Goal: Communication & Community: Answer question/provide support

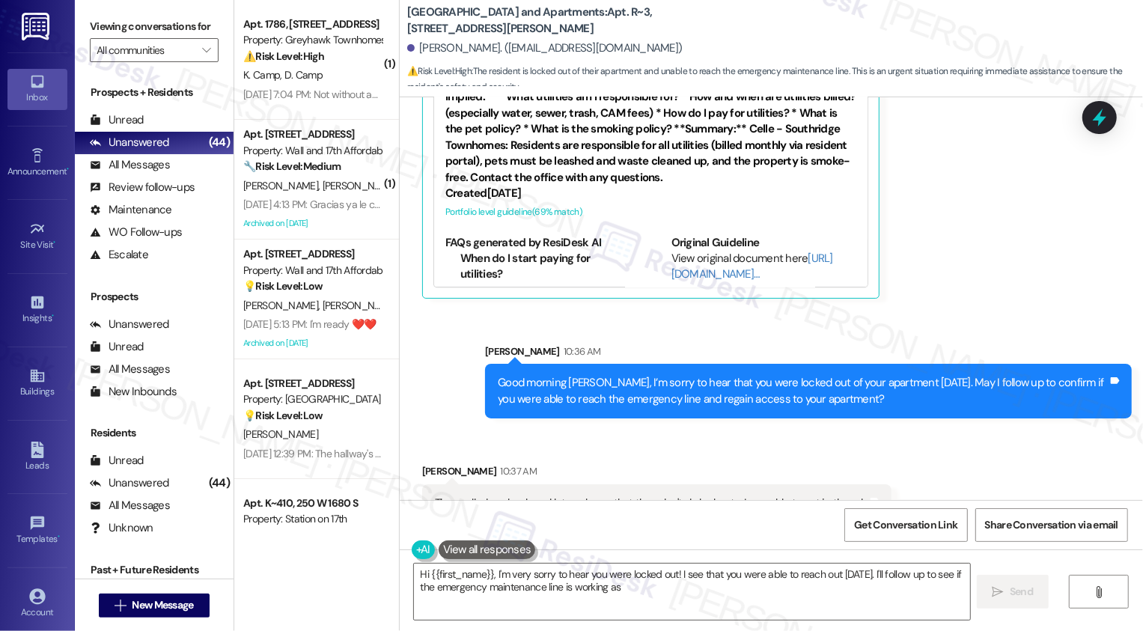
scroll to position [239, 0]
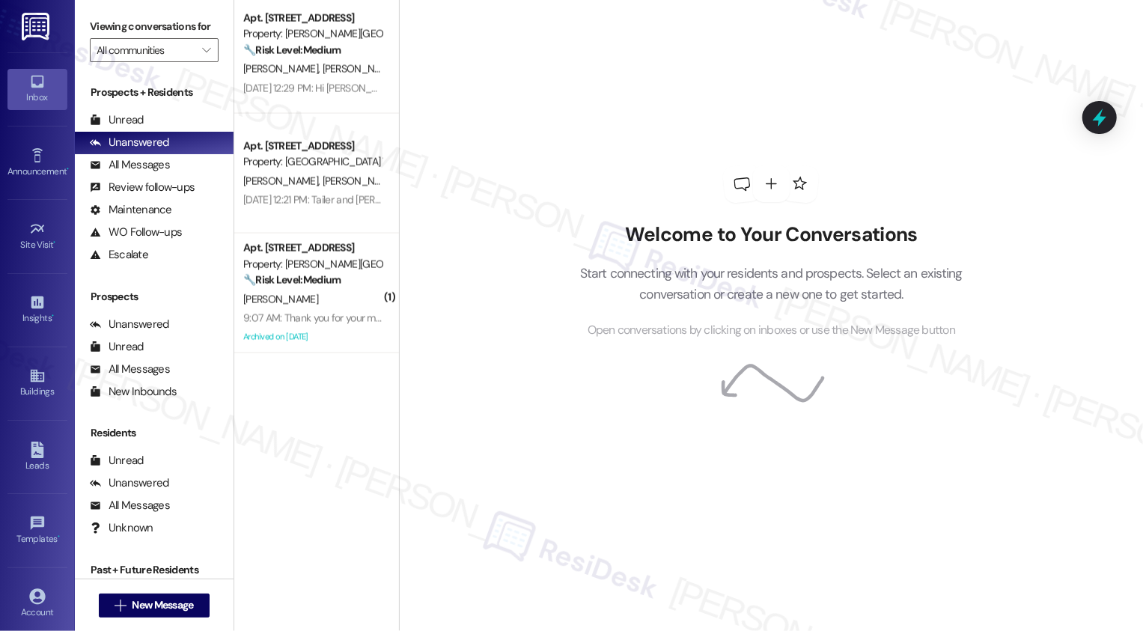
scroll to position [1264, 0]
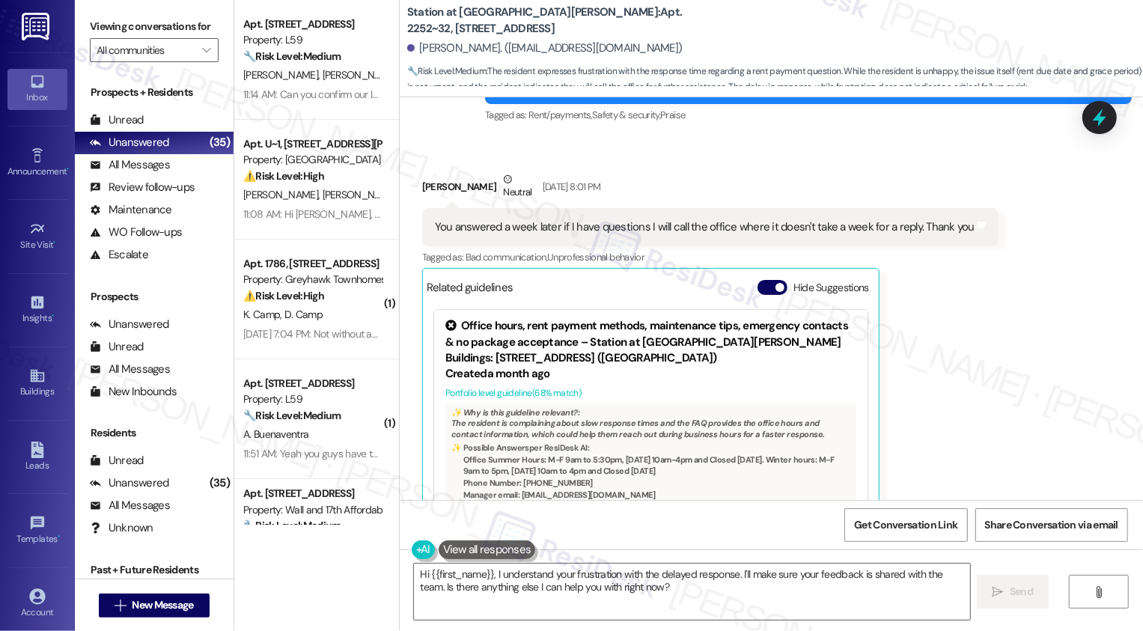
scroll to position [1292, 0]
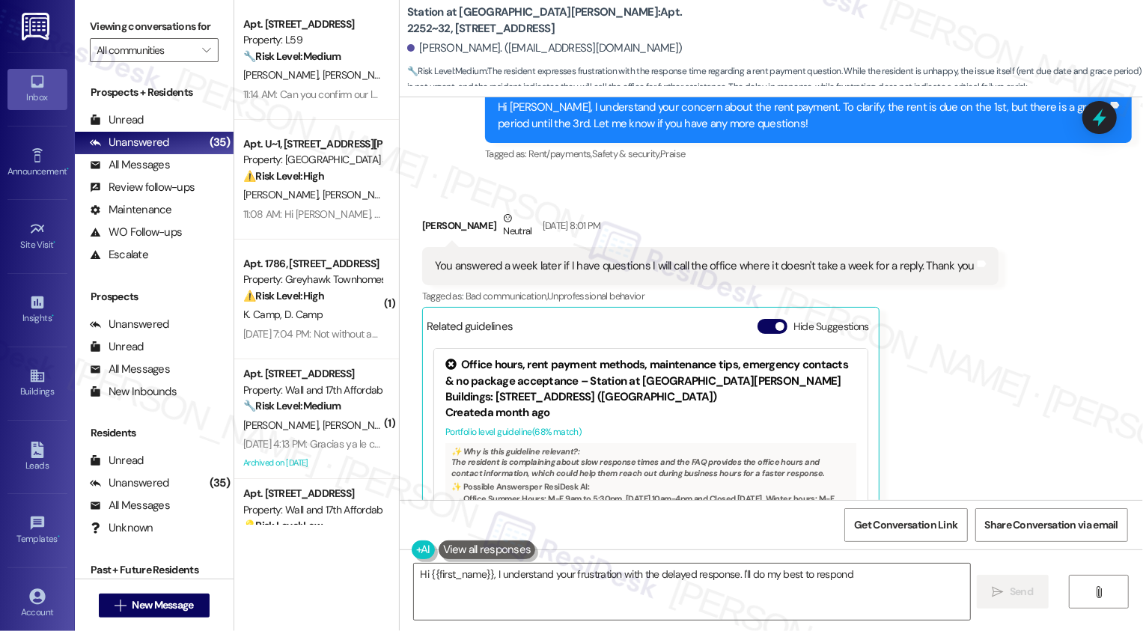
type textarea "Hi {{first_name}}, I understand your frustration with the delayed response. I'l…"
